Goal: Understand process/instructions: Learn how to perform a task or action

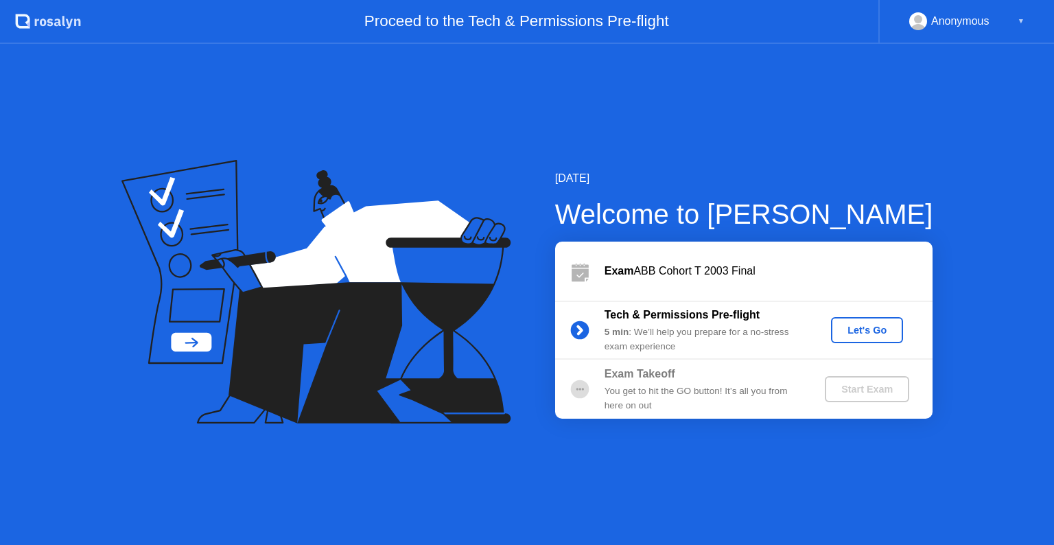
click at [860, 317] on button "Let's Go" at bounding box center [867, 330] width 72 height 26
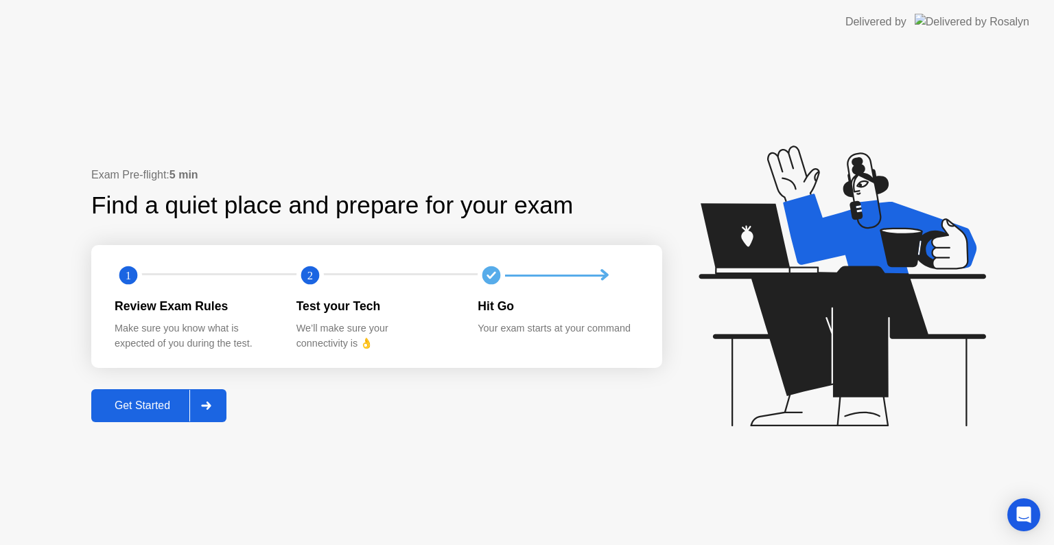
click at [215, 411] on div at bounding box center [205, 406] width 33 height 32
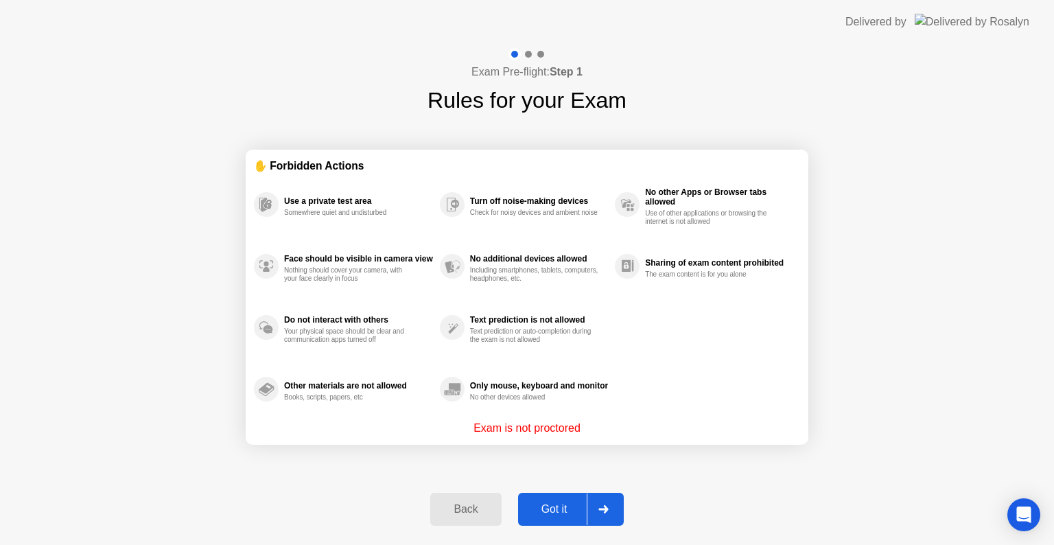
click at [609, 511] on icon at bounding box center [603, 509] width 10 height 8
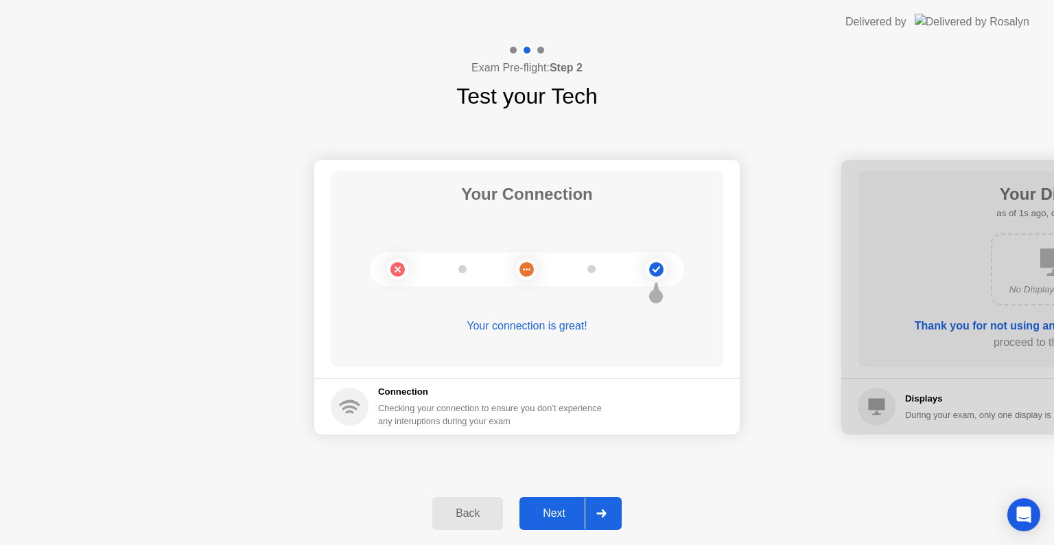
click at [609, 512] on div at bounding box center [601, 513] width 33 height 32
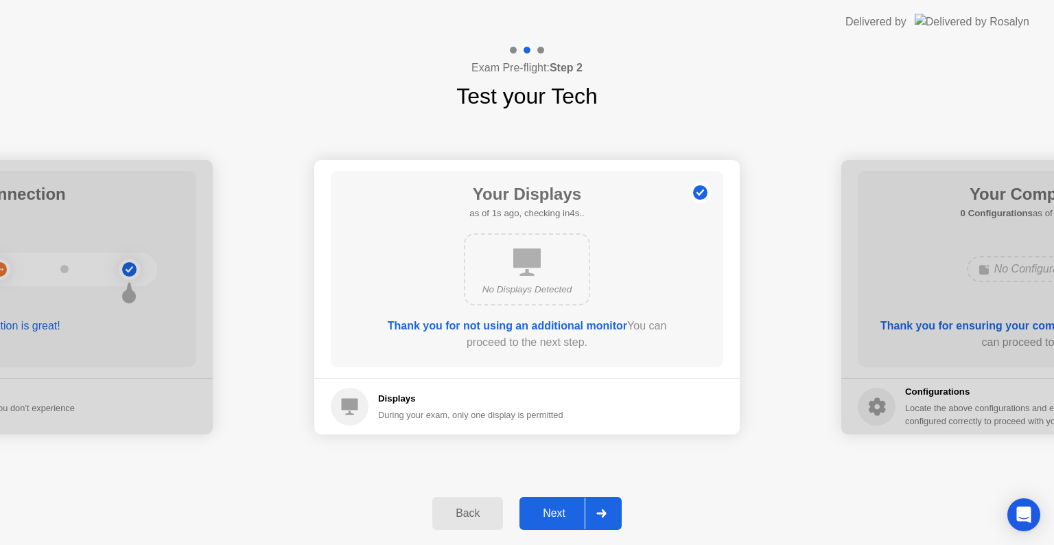
click at [609, 512] on div at bounding box center [601, 513] width 33 height 32
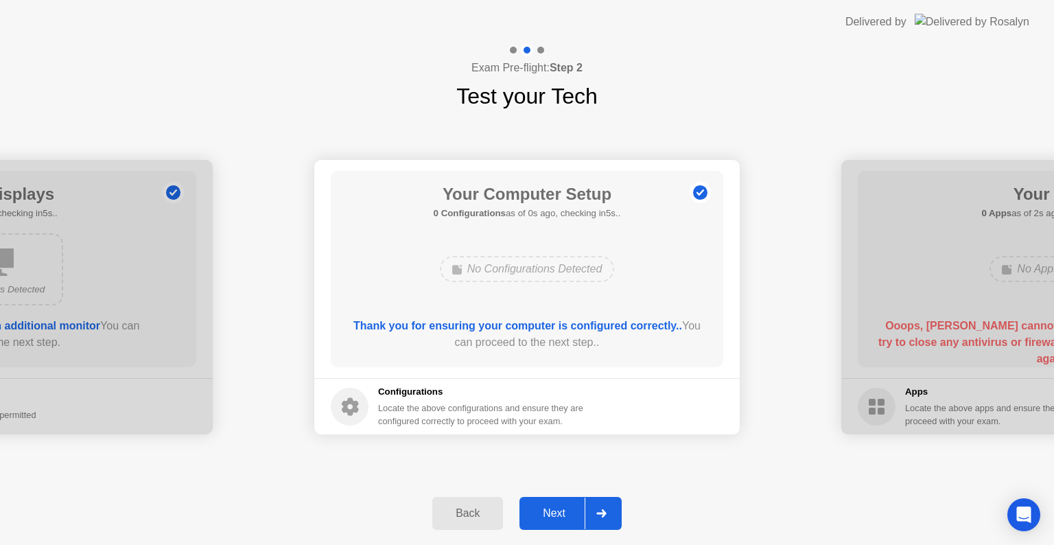
click at [609, 512] on div at bounding box center [601, 513] width 33 height 32
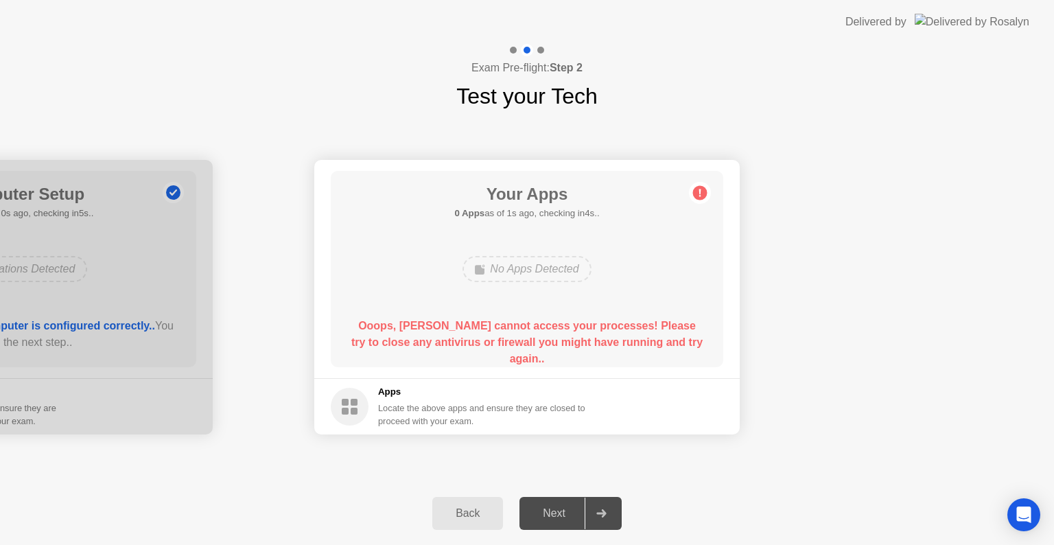
click at [609, 512] on div at bounding box center [601, 513] width 33 height 32
click at [602, 513] on icon at bounding box center [601, 513] width 10 height 8
click at [565, 513] on div "Next" at bounding box center [554, 513] width 61 height 12
click at [698, 195] on circle at bounding box center [700, 193] width 14 height 14
click at [541, 514] on div "Next" at bounding box center [554, 513] width 61 height 12
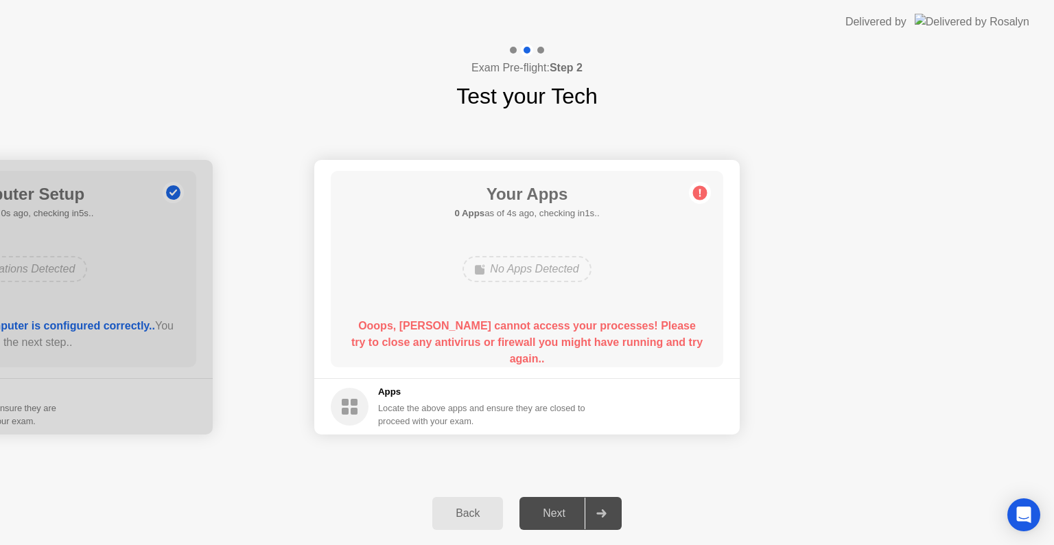
click at [541, 514] on div "Next" at bounding box center [554, 513] width 61 height 12
click at [604, 509] on icon at bounding box center [601, 513] width 10 height 8
click at [605, 517] on div at bounding box center [601, 513] width 33 height 32
click at [606, 513] on icon at bounding box center [601, 513] width 10 height 8
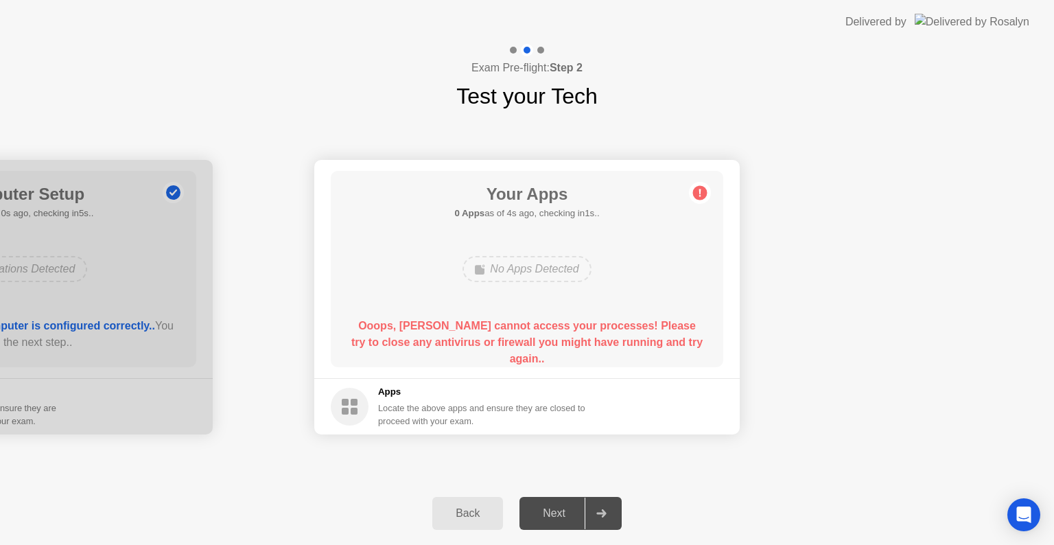
click at [543, 508] on div "Next" at bounding box center [554, 513] width 61 height 12
click at [708, 185] on icon at bounding box center [700, 193] width 22 height 22
click at [607, 523] on div at bounding box center [601, 513] width 33 height 32
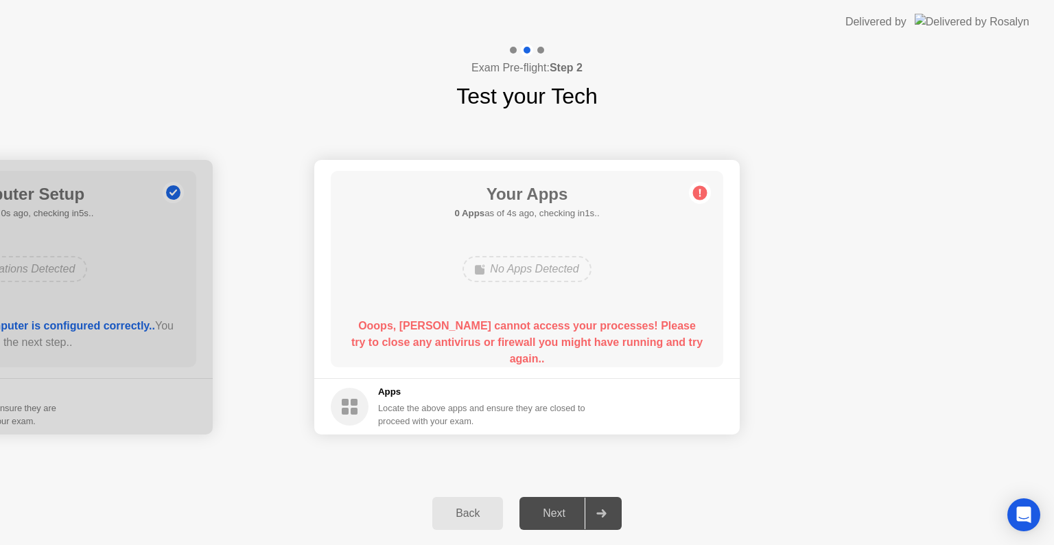
click at [482, 513] on div "Back" at bounding box center [467, 513] width 62 height 12
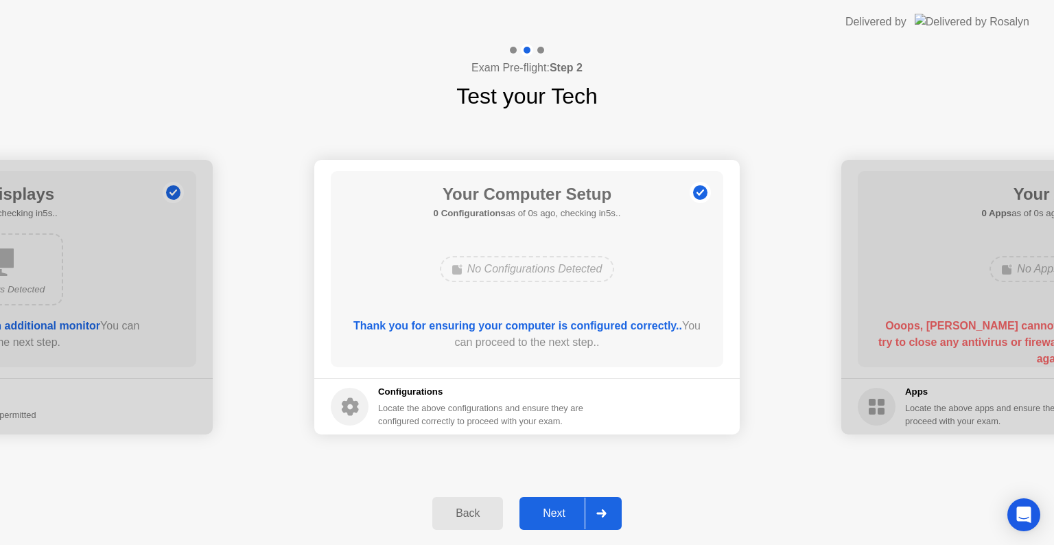
click at [541, 515] on div "Next" at bounding box center [554, 513] width 61 height 12
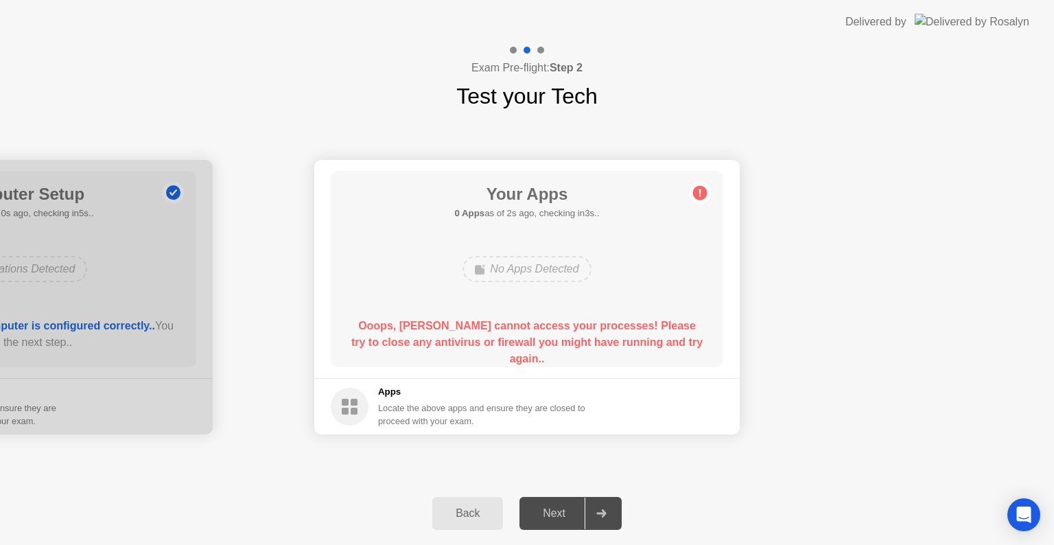
click at [542, 336] on b "Ooops, [PERSON_NAME] cannot access your processes! Please try to close any anti…" at bounding box center [526, 342] width 351 height 45
click at [587, 337] on b "Ooops, [PERSON_NAME] cannot access your processes! Please try to close any anti…" at bounding box center [526, 342] width 351 height 45
click at [469, 515] on div "Back" at bounding box center [467, 513] width 62 height 12
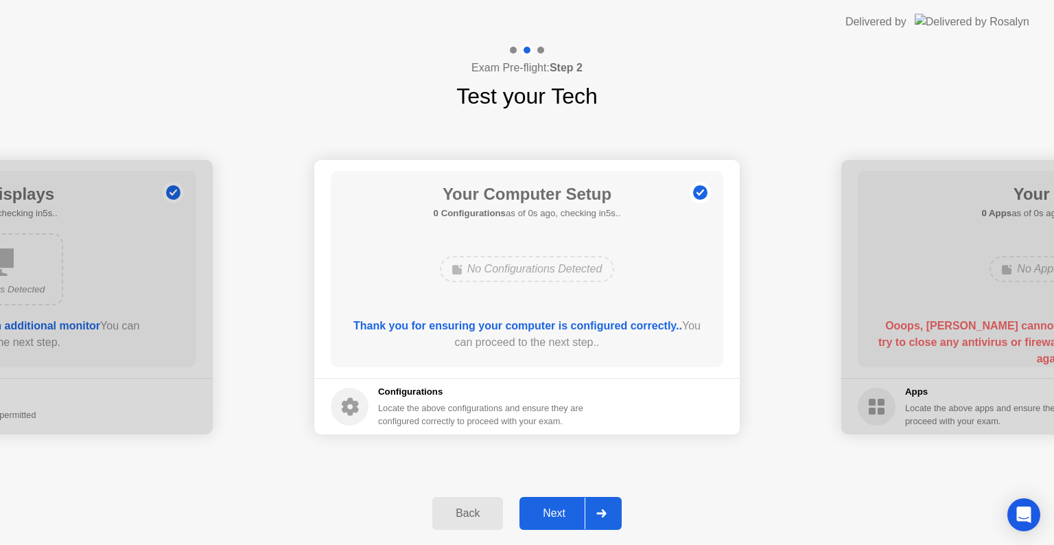
click at [541, 507] on div "Next" at bounding box center [554, 513] width 61 height 12
